Goal: Book appointment/travel/reservation

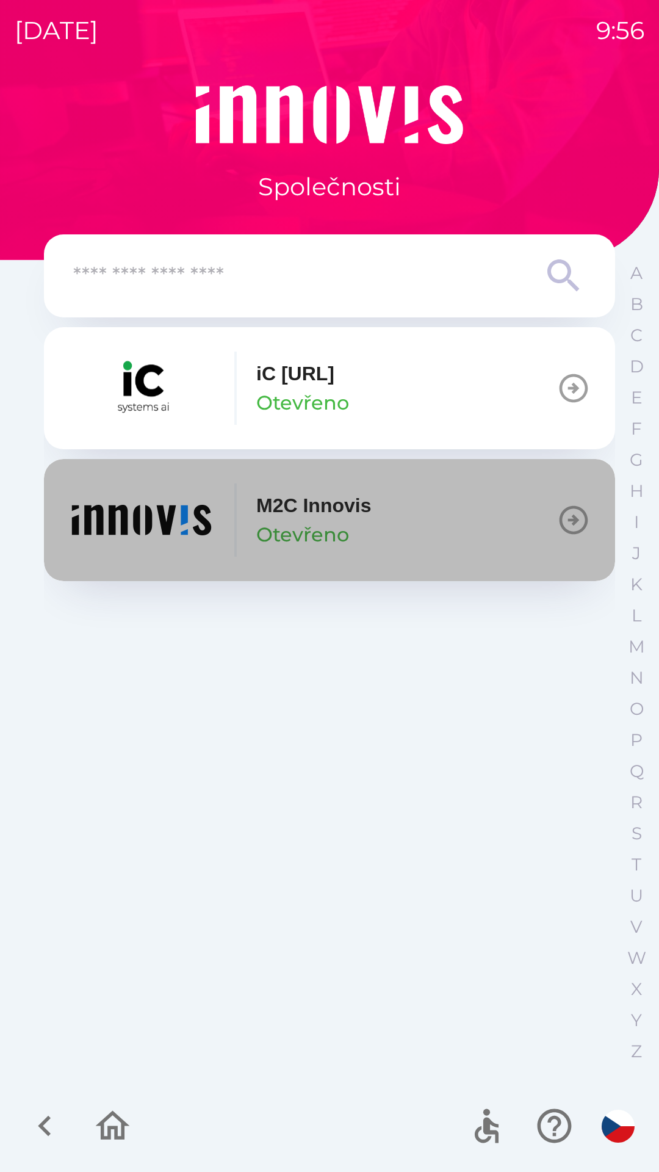
click at [356, 539] on div "M2C Innovis Otevřeno" at bounding box center [313, 520] width 115 height 59
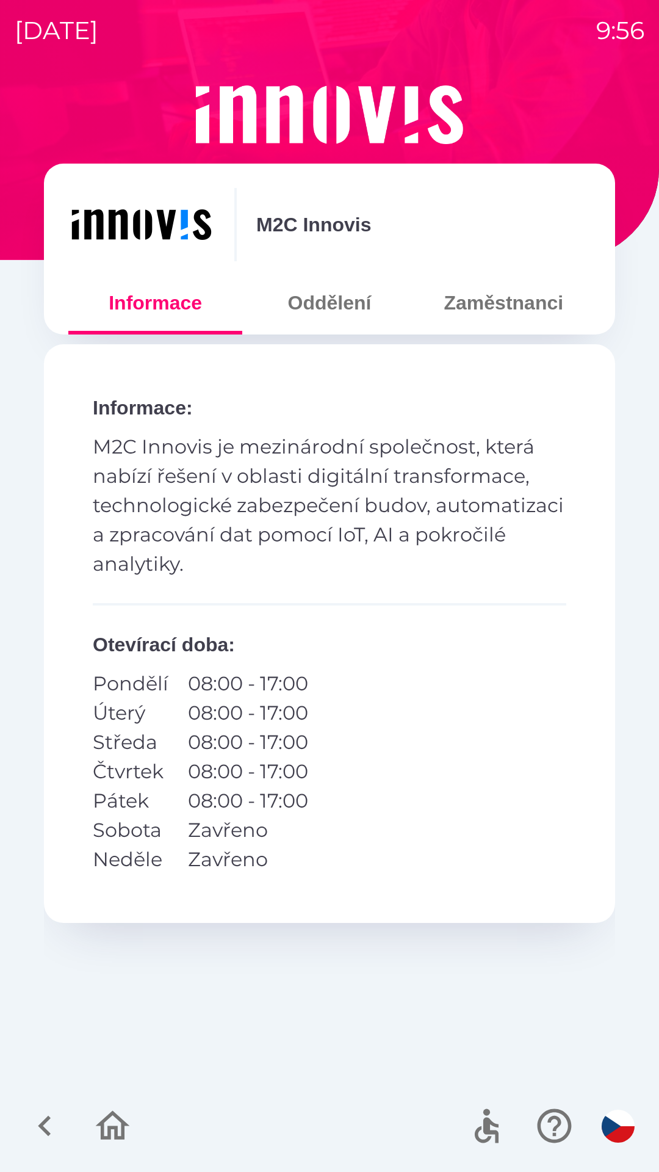
click at [492, 302] on button "Zaměstnanci" at bounding box center [504, 303] width 174 height 44
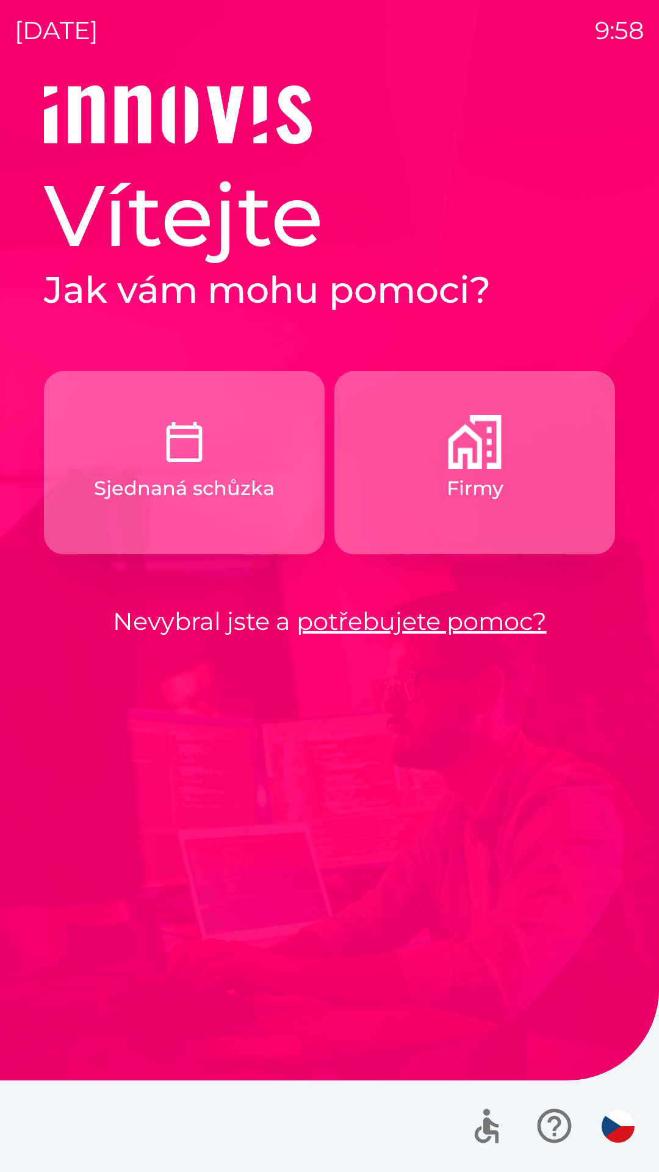
click at [466, 485] on p "Firmy" at bounding box center [475, 488] width 57 height 29
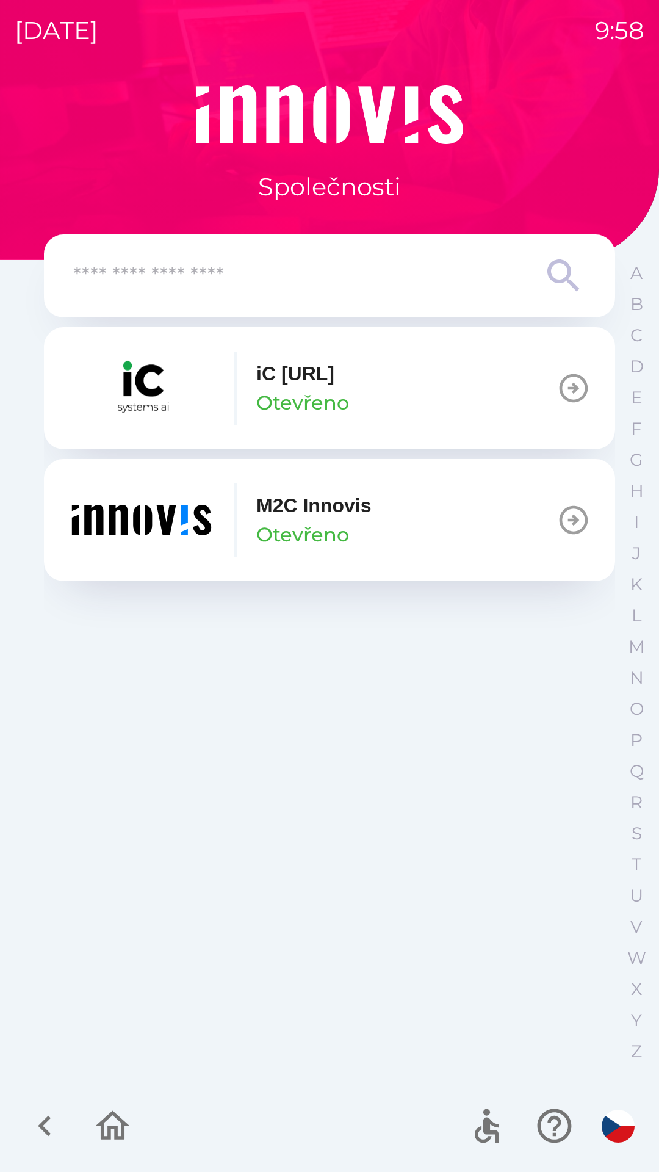
click at [356, 526] on div "M2C Innovis Otevřeno" at bounding box center [313, 520] width 115 height 59
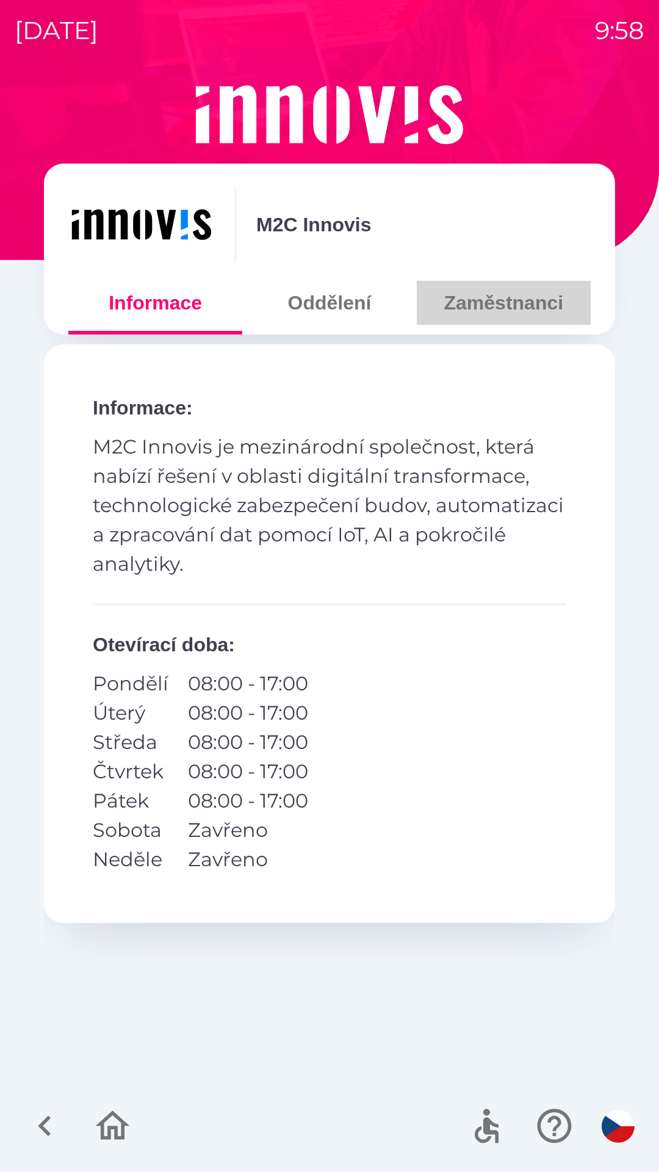
click at [516, 308] on button "Zaměstnanci" at bounding box center [504, 303] width 174 height 44
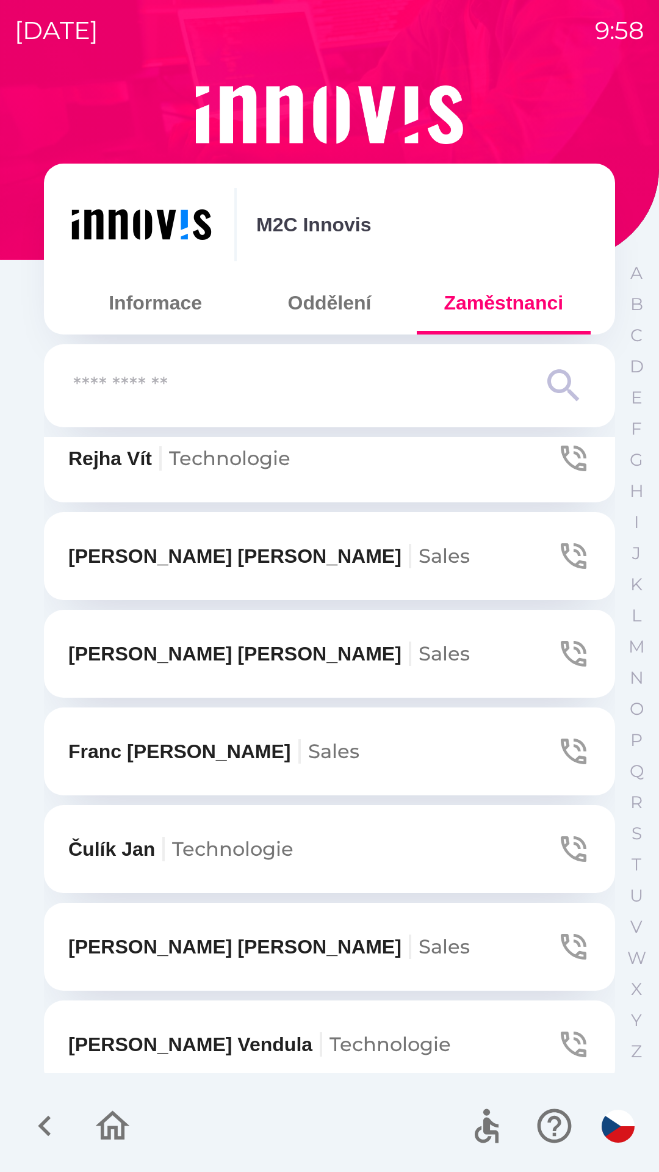
scroll to position [708, 0]
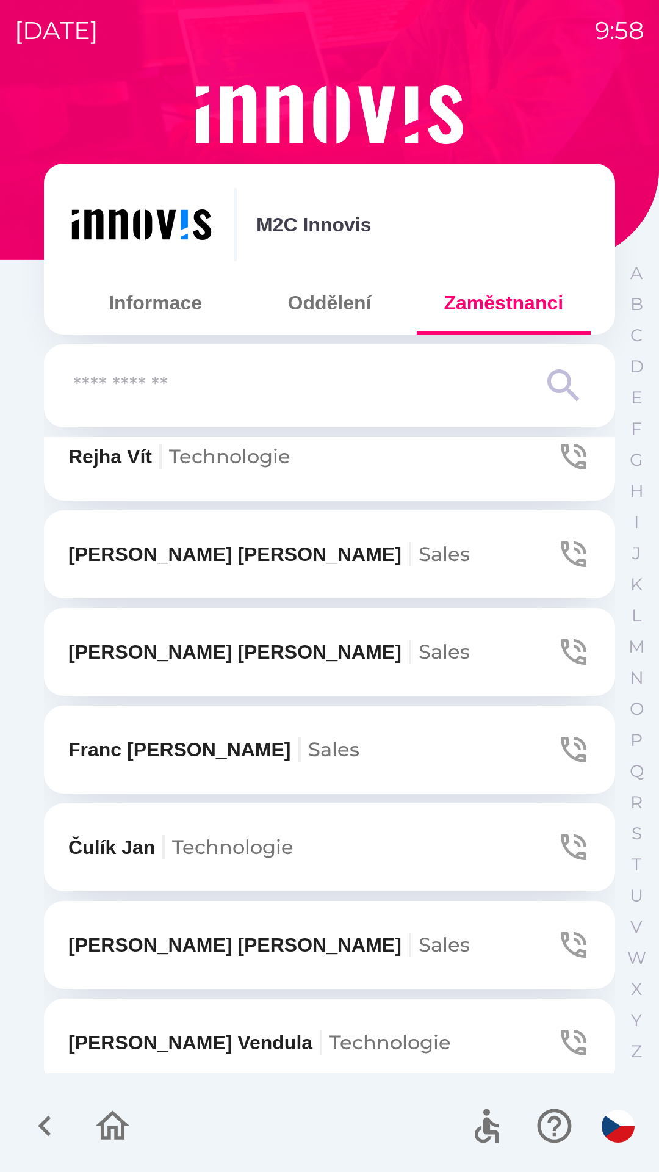
click at [408, 657] on button "[PERSON_NAME]" at bounding box center [329, 652] width 571 height 88
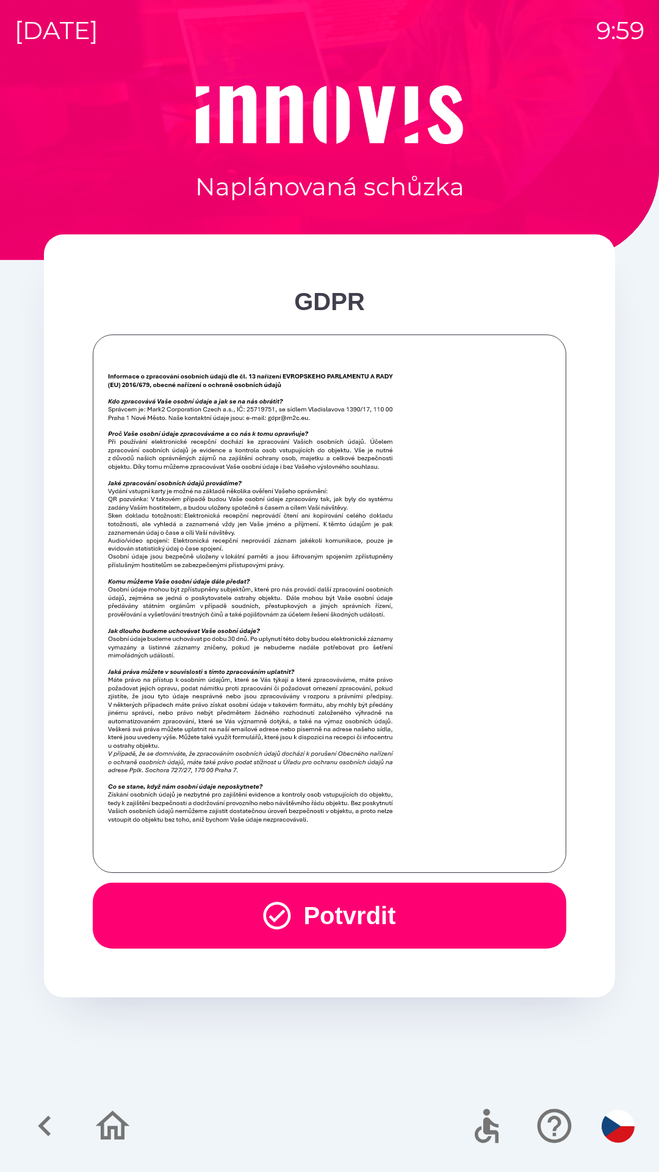
click at [332, 911] on button "Potvrdit" at bounding box center [330, 916] width 474 height 66
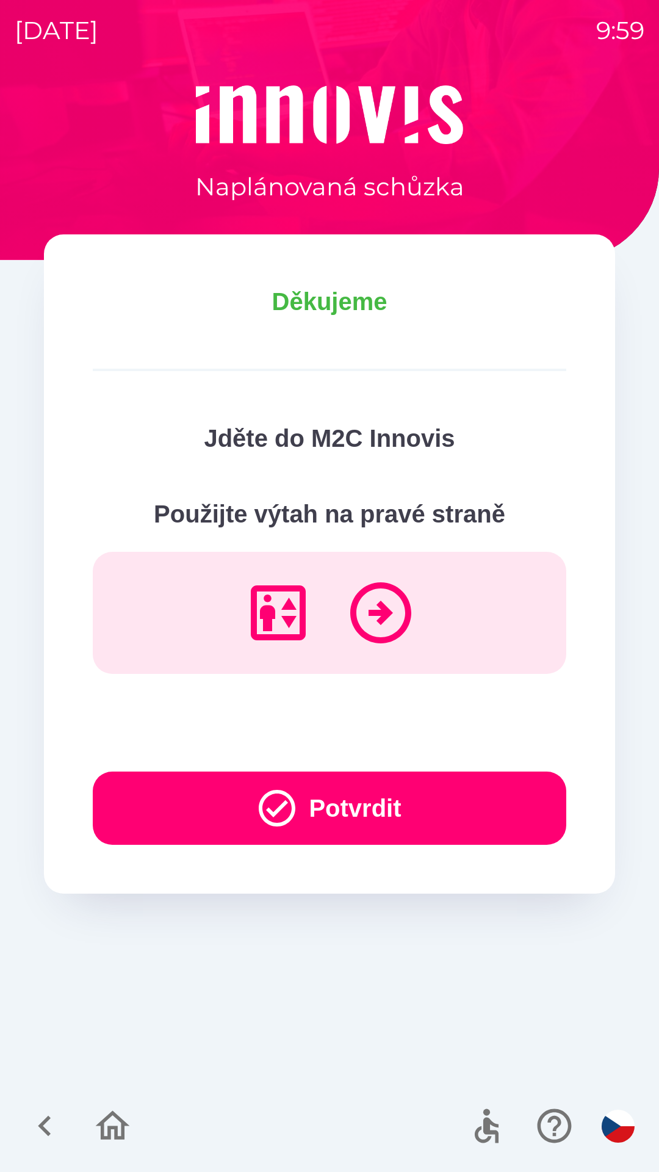
click at [325, 811] on button "Potvrdit" at bounding box center [330, 808] width 474 height 73
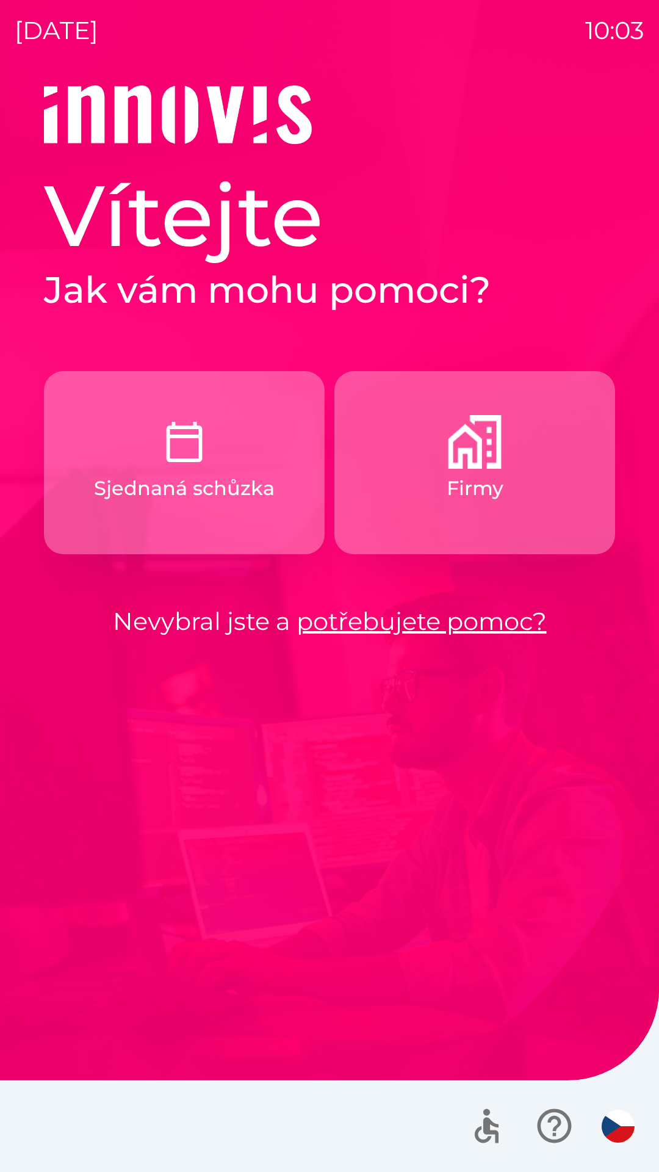
click at [455, 485] on p "Firmy" at bounding box center [475, 488] width 57 height 29
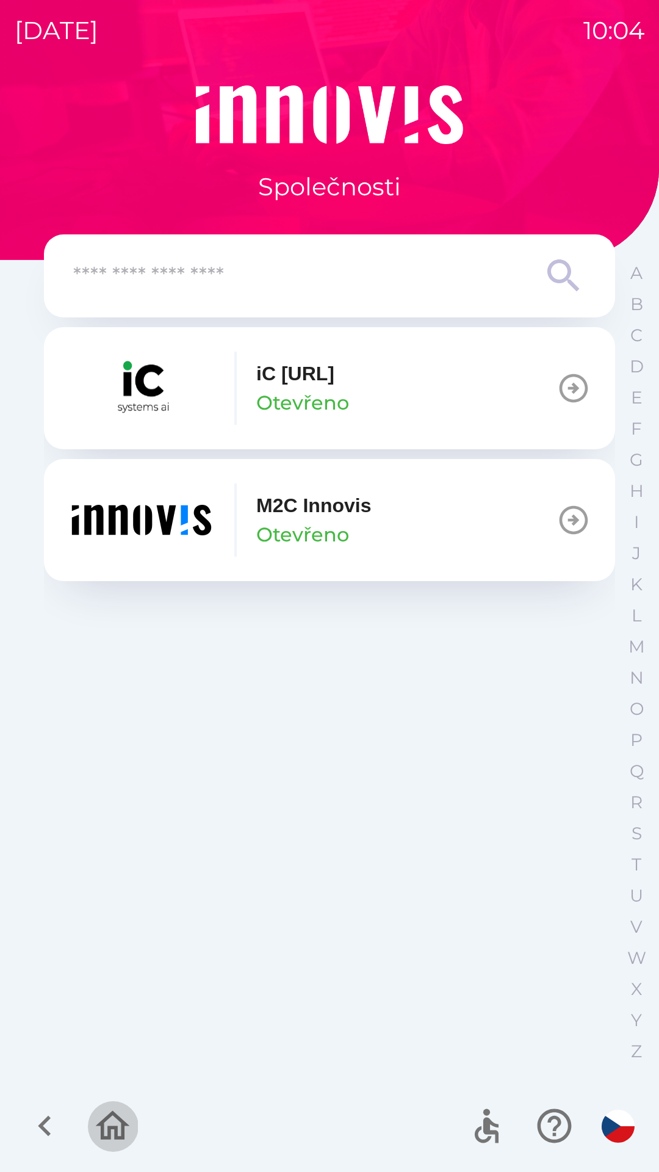
click at [109, 1134] on icon "button" at bounding box center [113, 1125] width 34 height 29
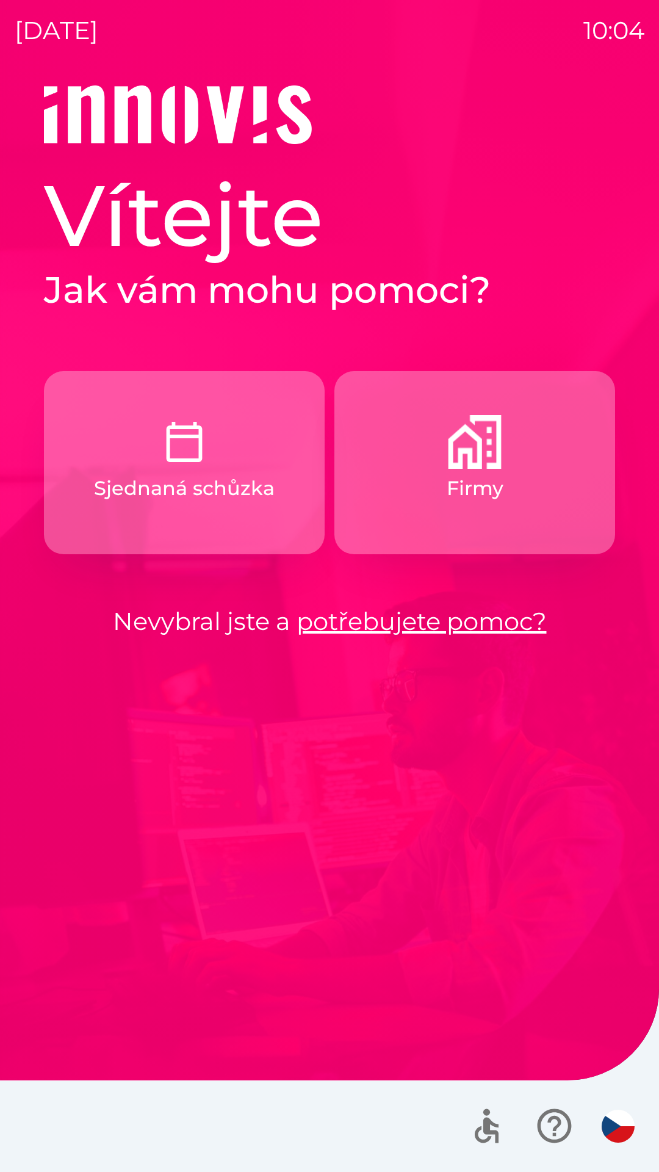
click at [248, 461] on button "Sjednaná schůzka" at bounding box center [184, 462] width 281 height 183
